Goal: Task Accomplishment & Management: Manage account settings

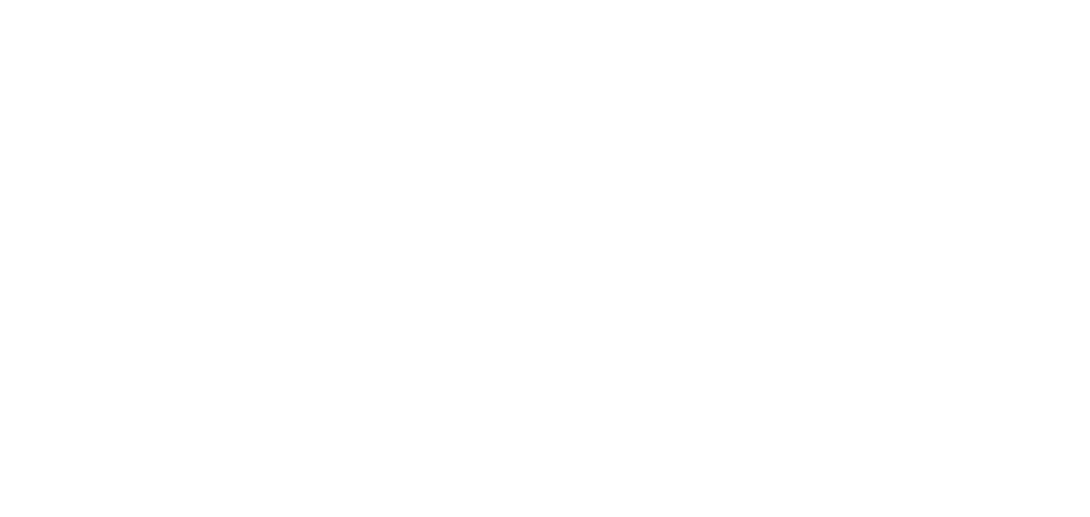
click at [915, 5] on html at bounding box center [545, 2] width 1090 height 5
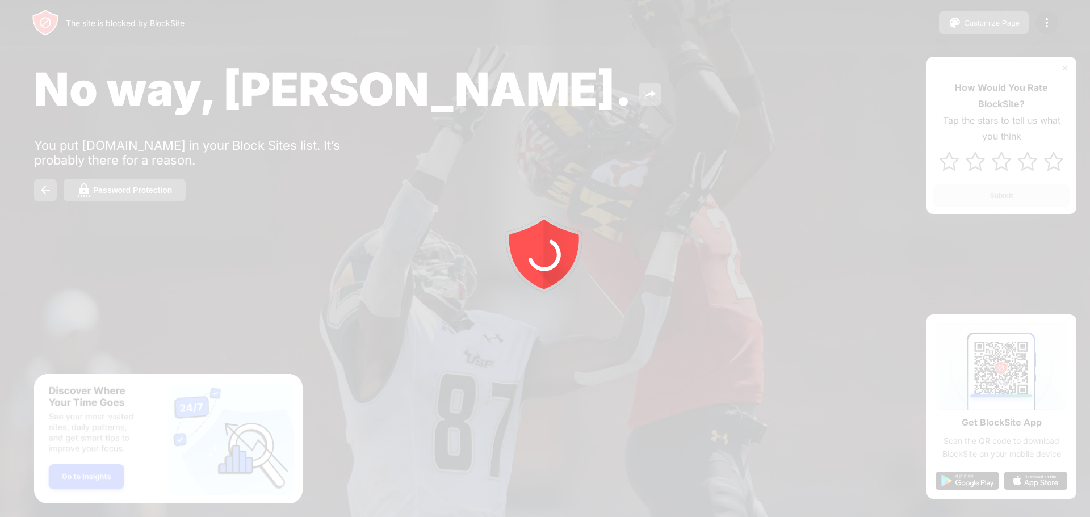
click at [1045, 22] on div at bounding box center [545, 258] width 1090 height 517
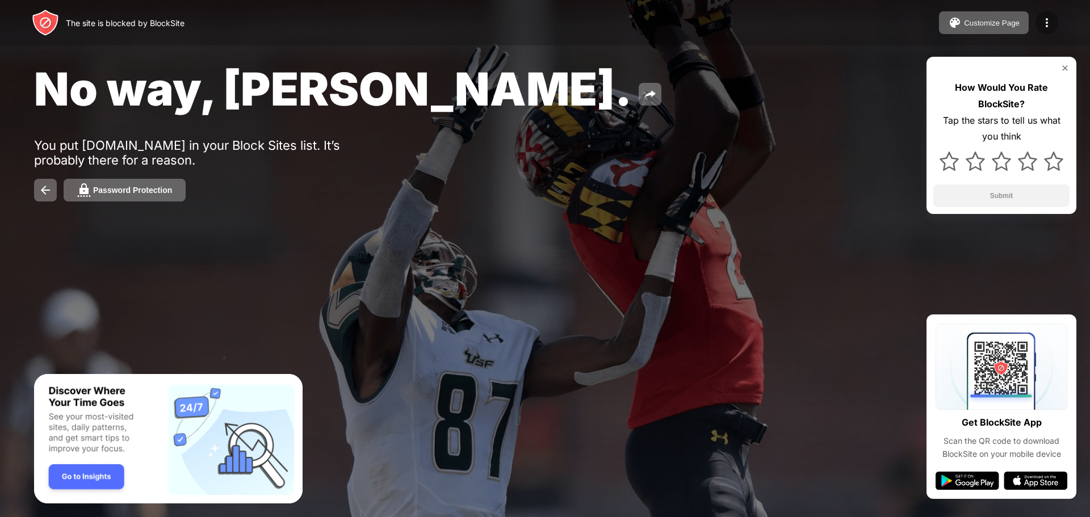
click at [1048, 23] on img at bounding box center [1047, 23] width 14 height 14
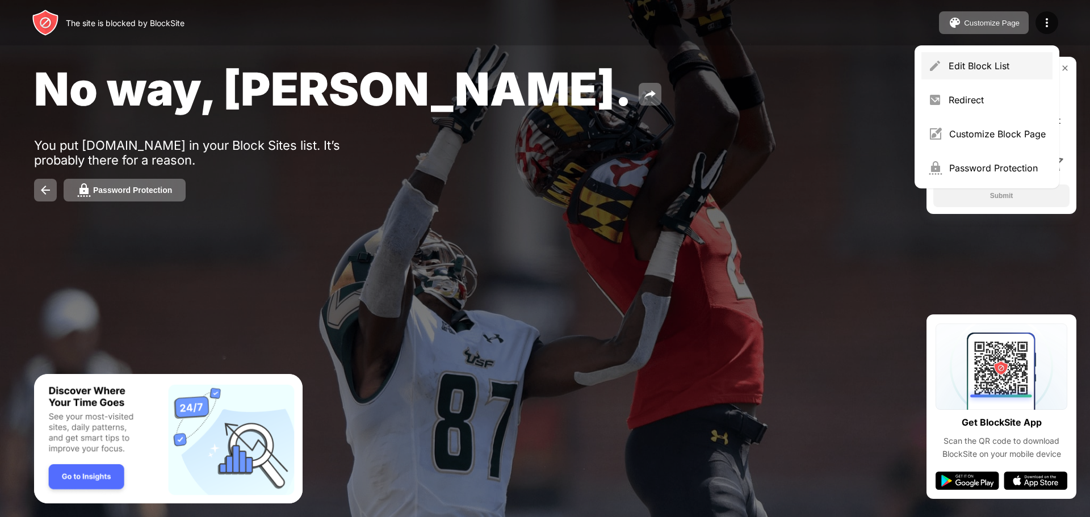
click at [1010, 57] on div "Edit Block List" at bounding box center [987, 65] width 131 height 27
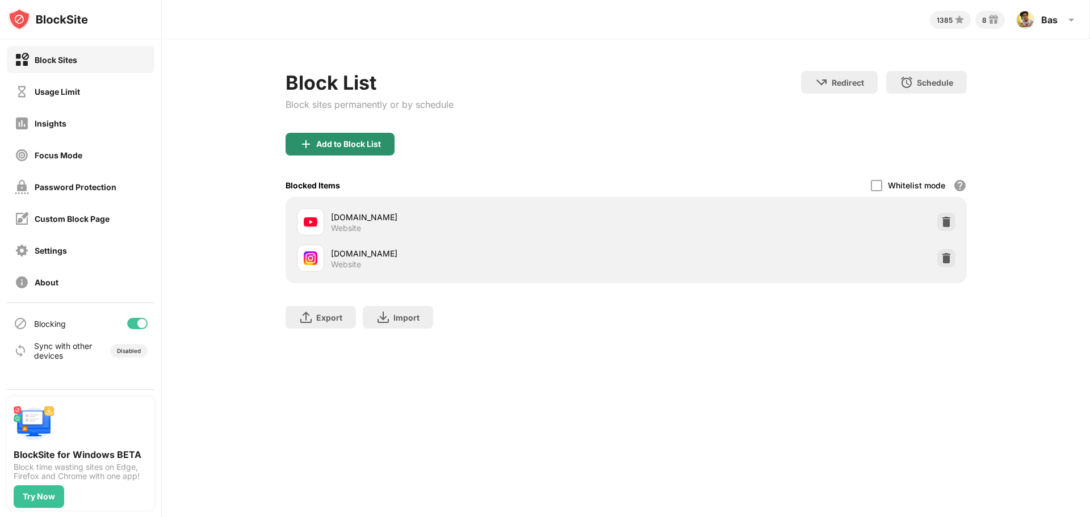
click at [321, 143] on div "Add to Block List" at bounding box center [348, 144] width 65 height 9
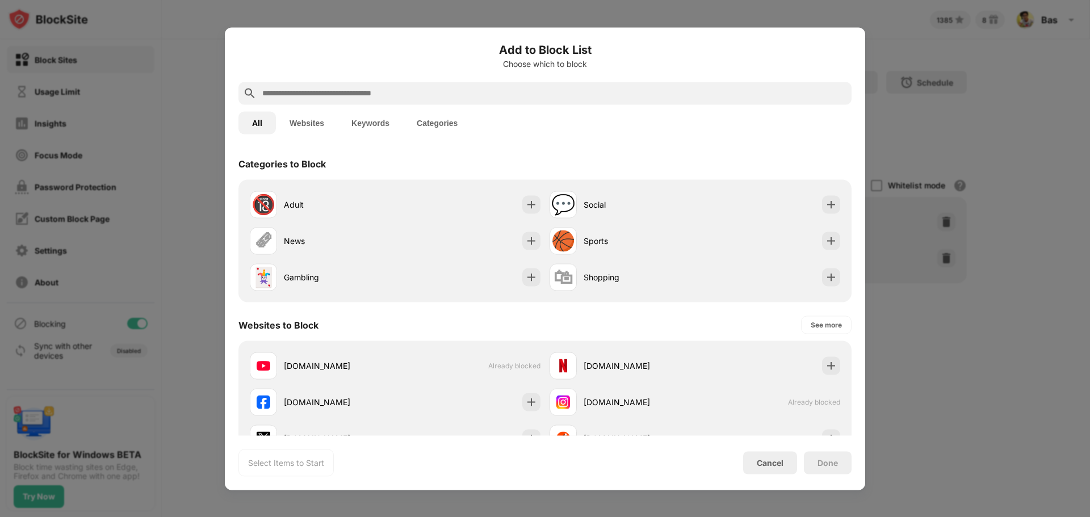
click at [932, 39] on div at bounding box center [545, 258] width 1090 height 517
